Goal: Information Seeking & Learning: Check status

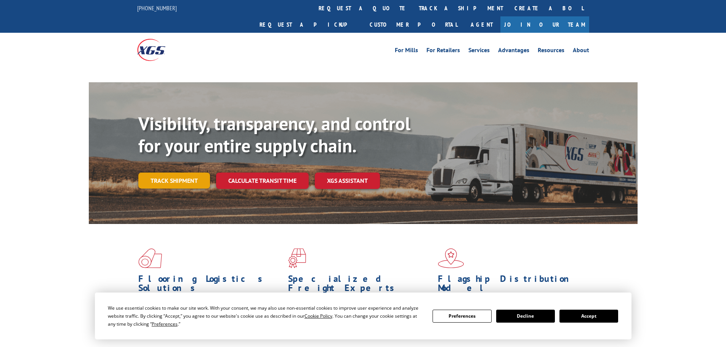
click at [197, 173] on link "Track shipment" at bounding box center [174, 181] width 72 height 16
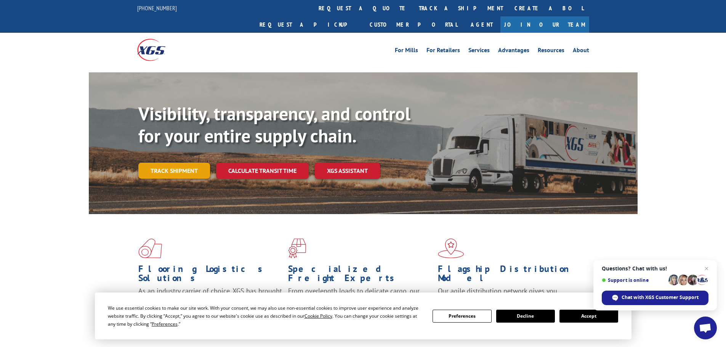
click at [188, 163] on link "Track shipment" at bounding box center [174, 171] width 72 height 16
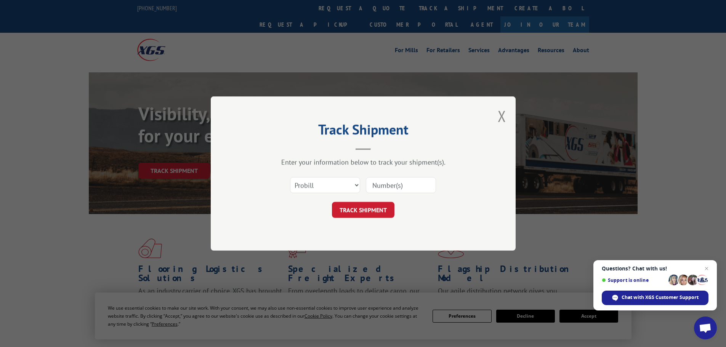
click at [379, 190] on input at bounding box center [401, 185] width 70 height 16
paste input "17479200"
type input "17479200"
click at [376, 206] on button "TRACK SHIPMENT" at bounding box center [363, 210] width 63 height 16
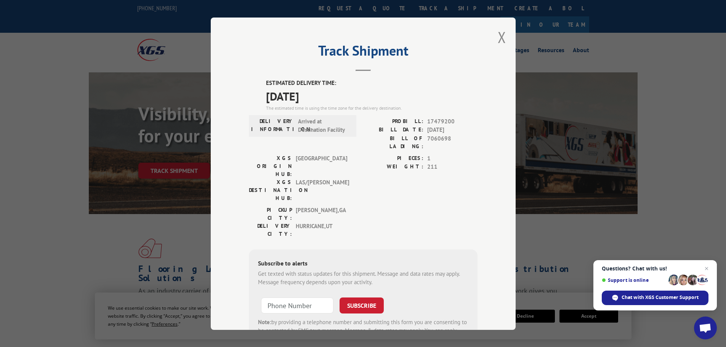
click at [503, 37] on div "Track Shipment ESTIMATED DELIVERY TIME: [DATE] The estimated time is using the …" at bounding box center [363, 174] width 305 height 313
click at [499, 40] on button "Close modal" at bounding box center [502, 37] width 8 height 20
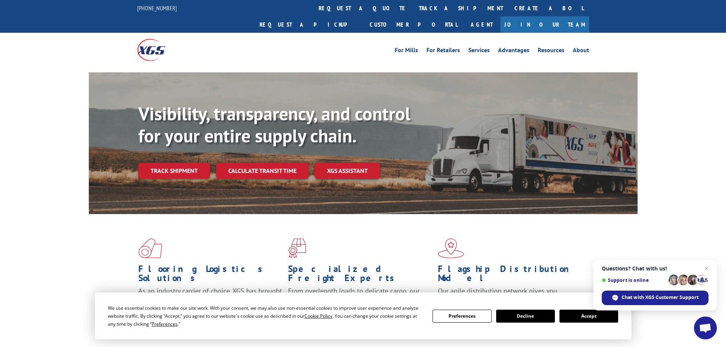
drag, startPoint x: 180, startPoint y: 153, endPoint x: 184, endPoint y: 150, distance: 4.9
click at [181, 163] on link "Track shipment" at bounding box center [174, 171] width 72 height 16
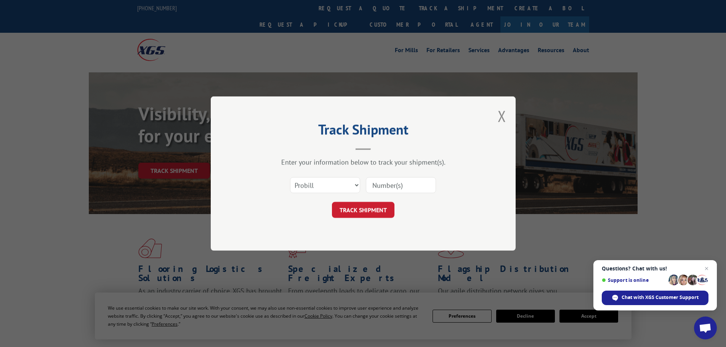
click at [379, 184] on input at bounding box center [401, 185] width 70 height 16
paste input "17477414"
type input "17477414"
click at [381, 218] on div "Track Shipment Enter your information below to track your shipment(s). Select c…" at bounding box center [363, 173] width 305 height 154
click at [383, 213] on button "TRACK SHIPMENT" at bounding box center [363, 210] width 63 height 16
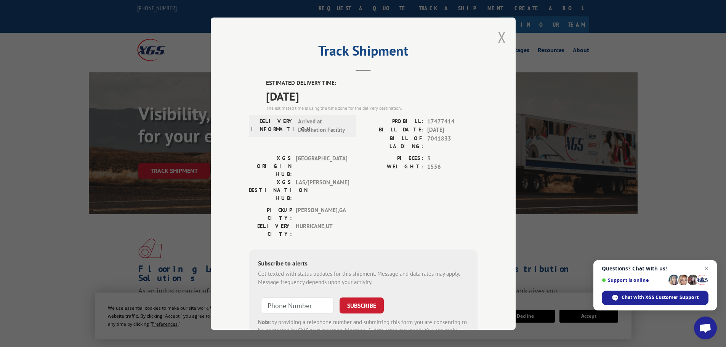
click at [499, 40] on button "Close modal" at bounding box center [502, 37] width 8 height 20
